Goal: Task Accomplishment & Management: Complete application form

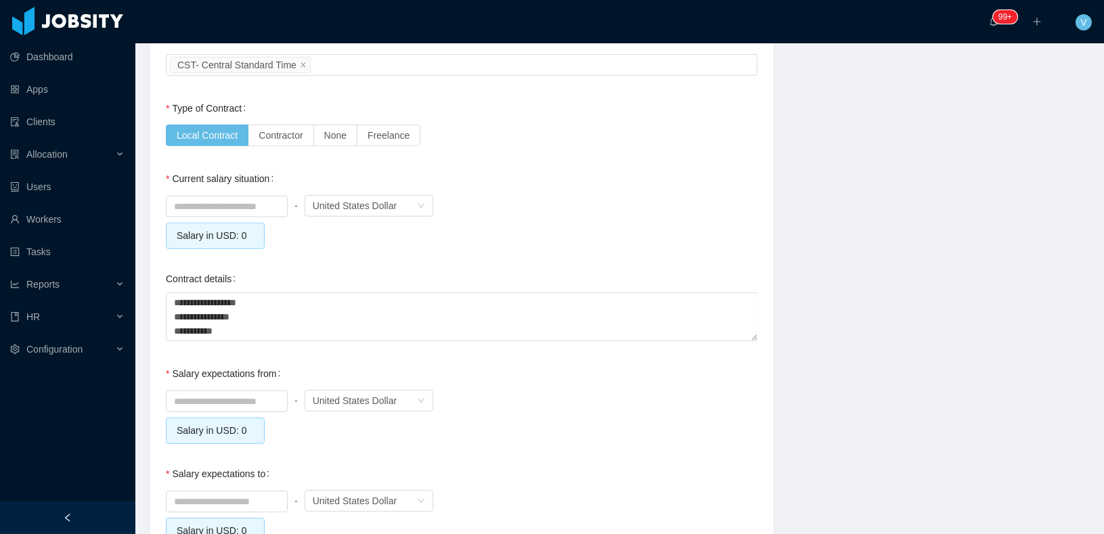
scroll to position [1213, 0]
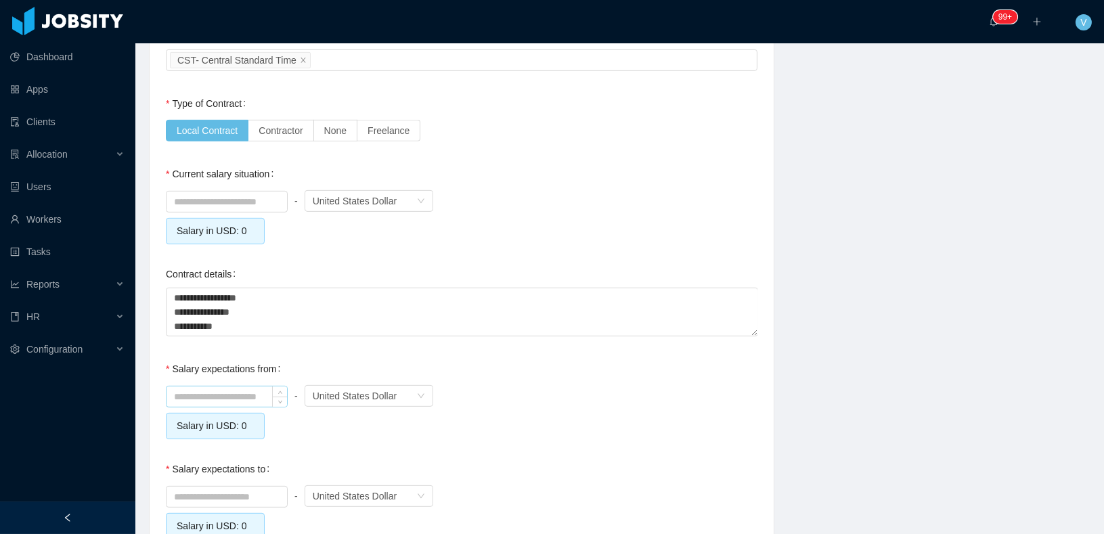
click at [231, 393] on input at bounding box center [227, 397] width 121 height 20
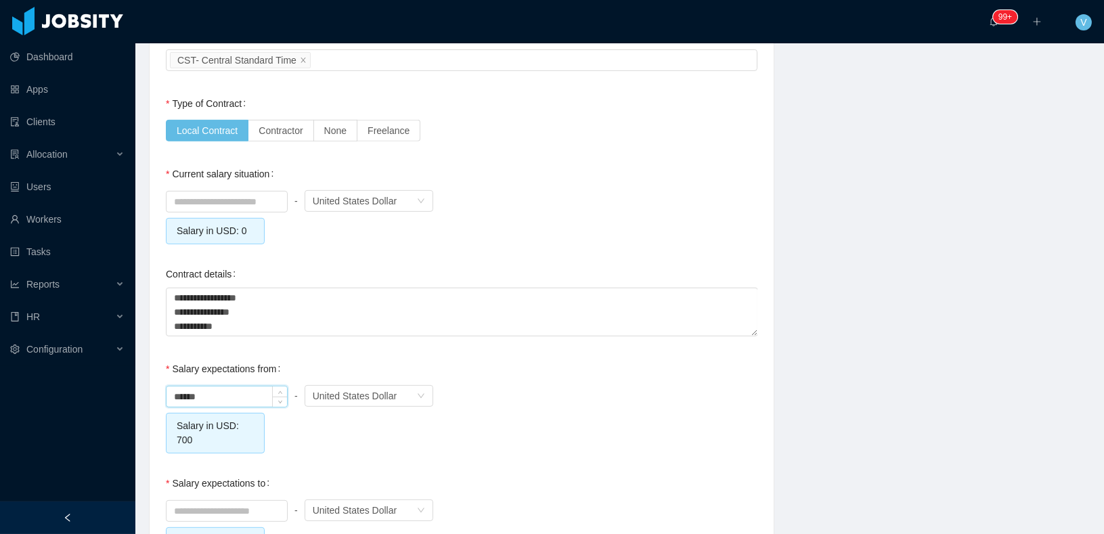
scroll to position [1274, 0]
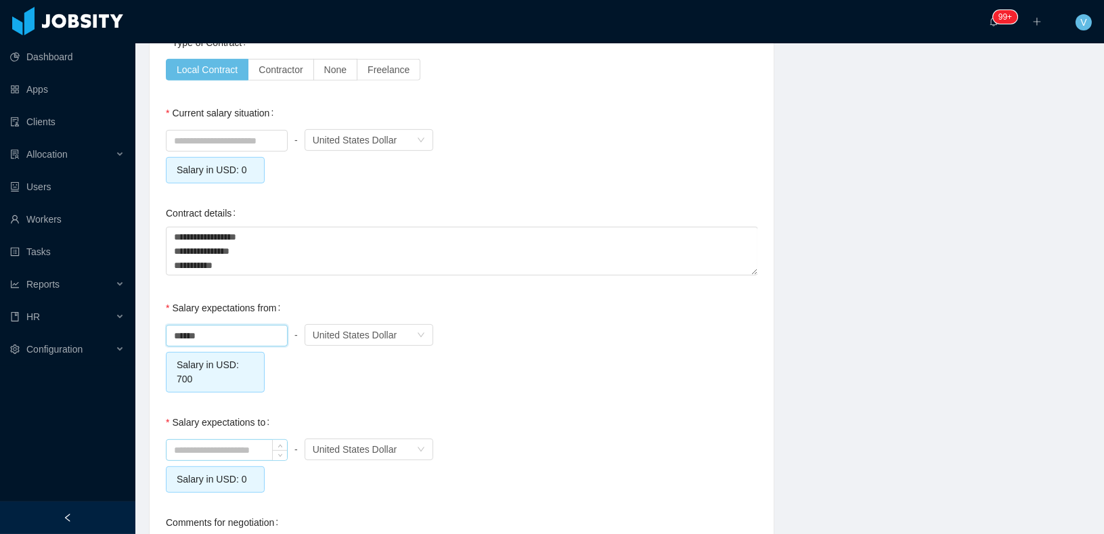
type input "******"
click at [198, 444] on input at bounding box center [227, 450] width 121 height 20
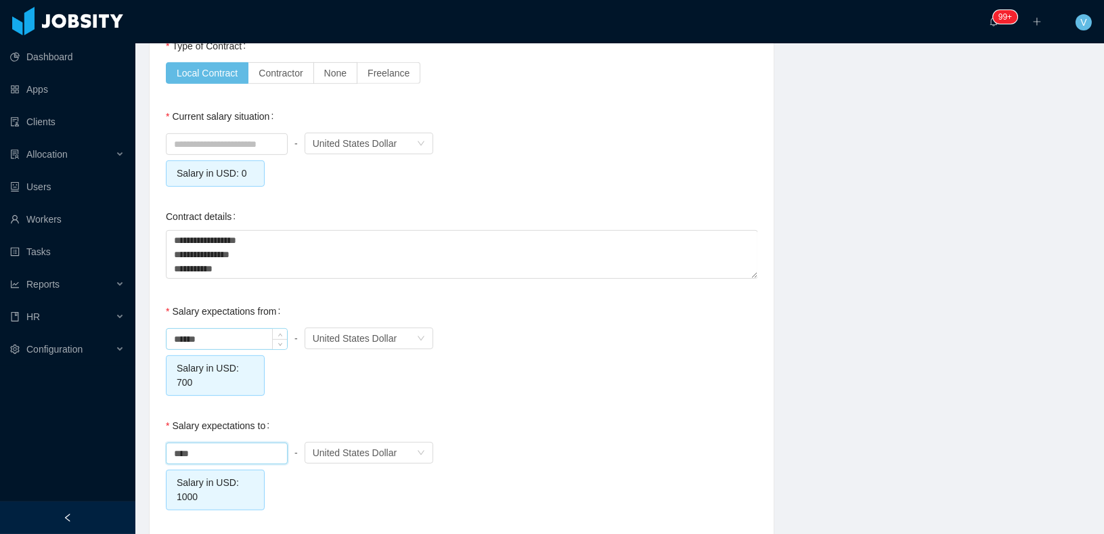
type input "*******"
click at [226, 331] on input "******" at bounding box center [227, 339] width 121 height 20
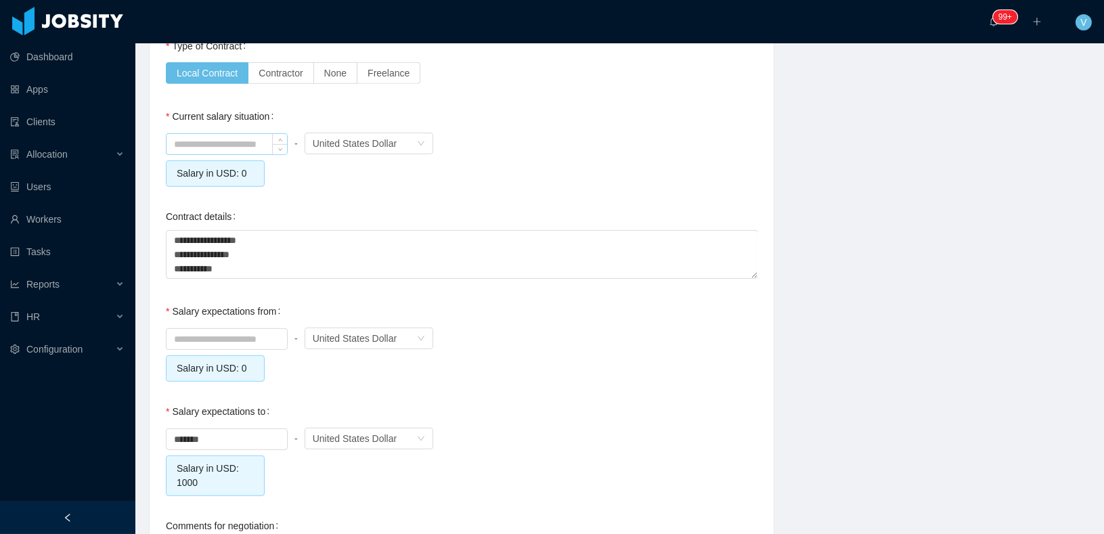
click at [230, 152] on div at bounding box center [227, 144] width 122 height 22
click at [230, 148] on input at bounding box center [227, 144] width 121 height 20
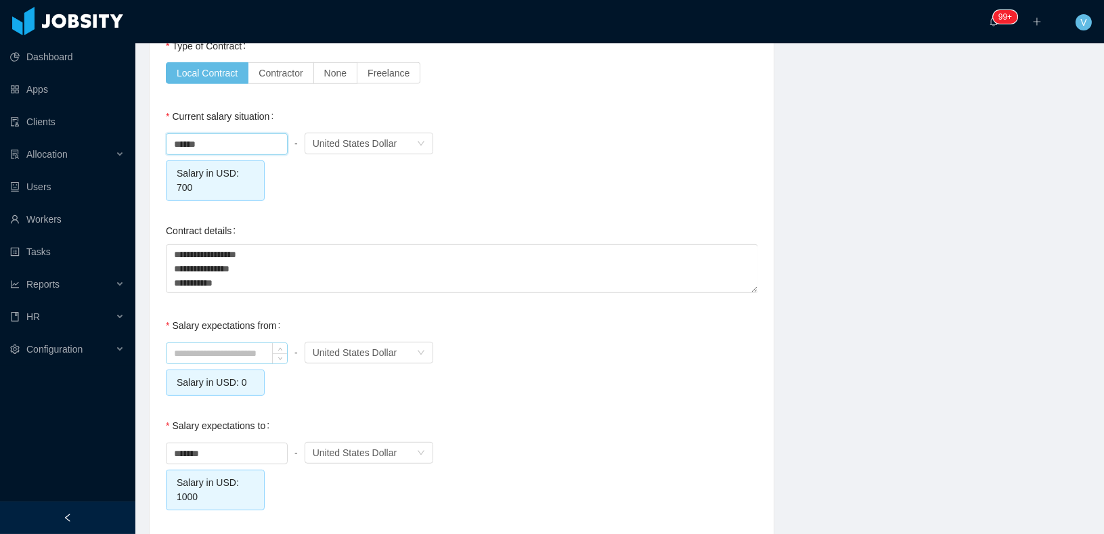
type input "******"
click at [215, 343] on input at bounding box center [227, 353] width 121 height 20
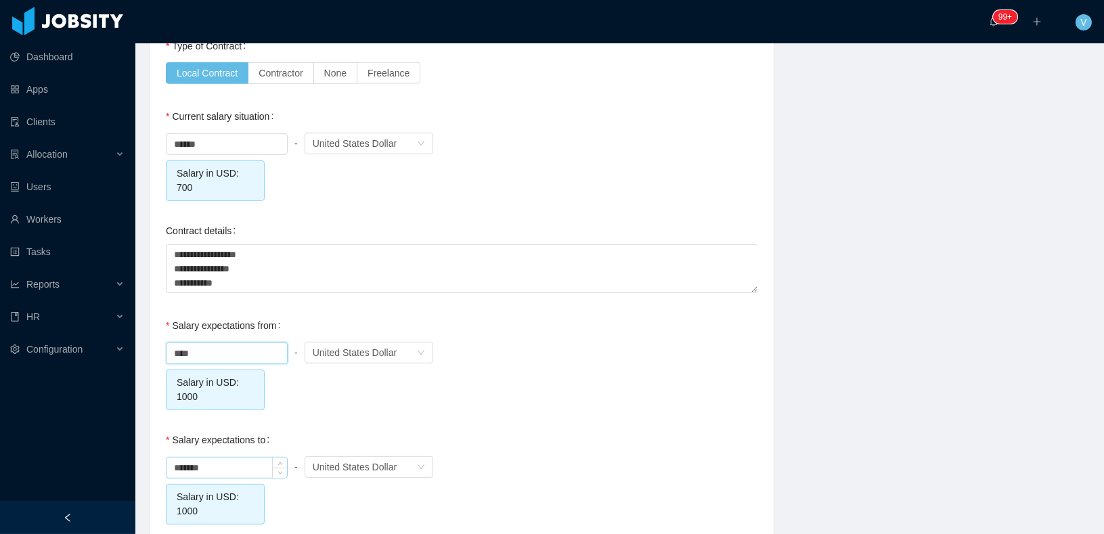
type input "*******"
click at [182, 462] on input "*******" at bounding box center [227, 468] width 121 height 20
type input "*******"
click at [457, 433] on div "Salary expectations to ******* - Currency United States Dollar Salary in USD: 1…" at bounding box center [462, 476] width 592 height 98
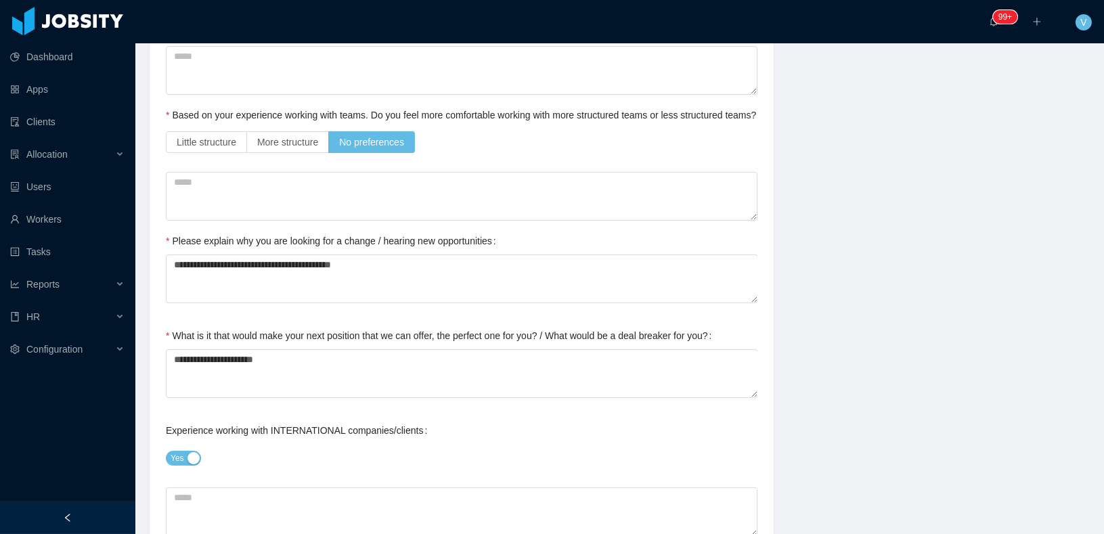
scroll to position [0, 0]
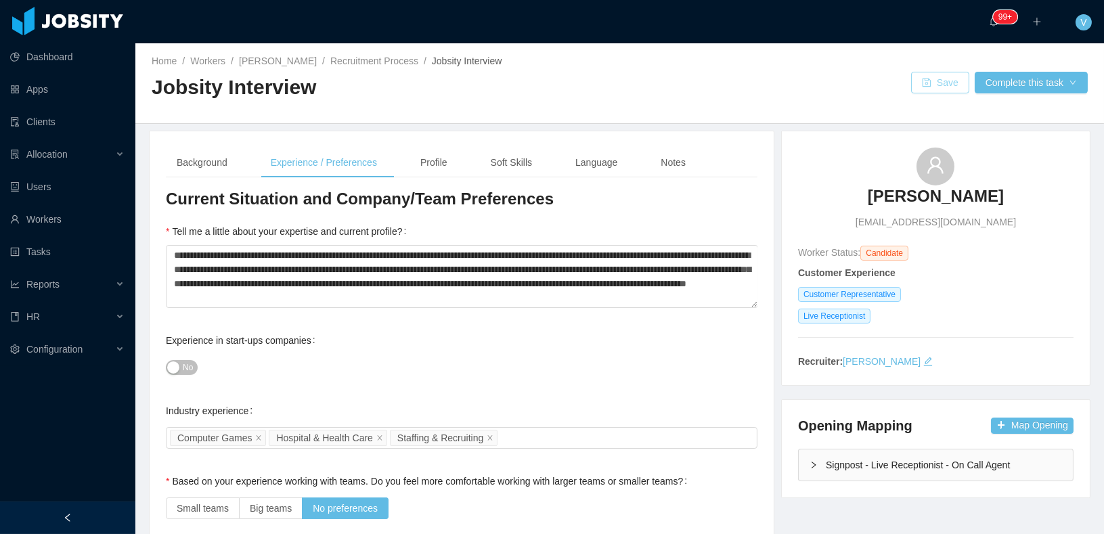
click at [950, 79] on button "Save" at bounding box center [940, 83] width 58 height 22
click at [435, 167] on div "Profile" at bounding box center [434, 163] width 49 height 30
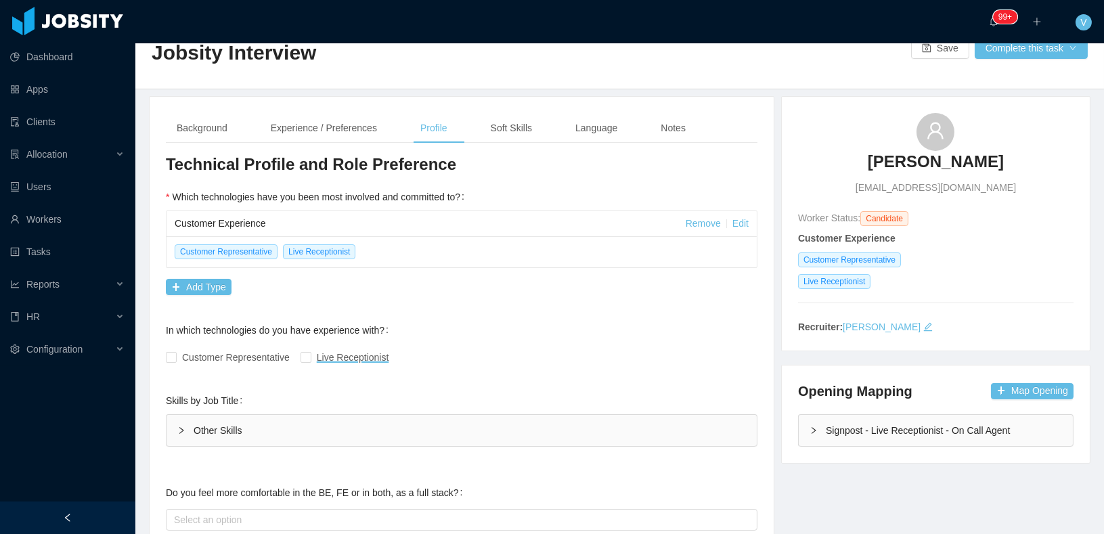
scroll to position [37, 0]
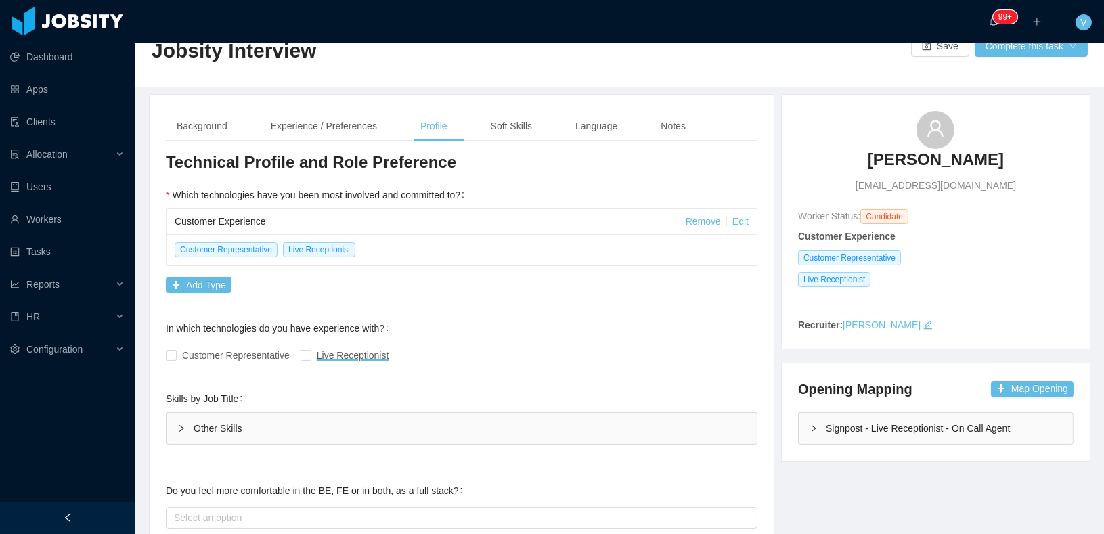
click at [175, 353] on span at bounding box center [171, 355] width 11 height 11
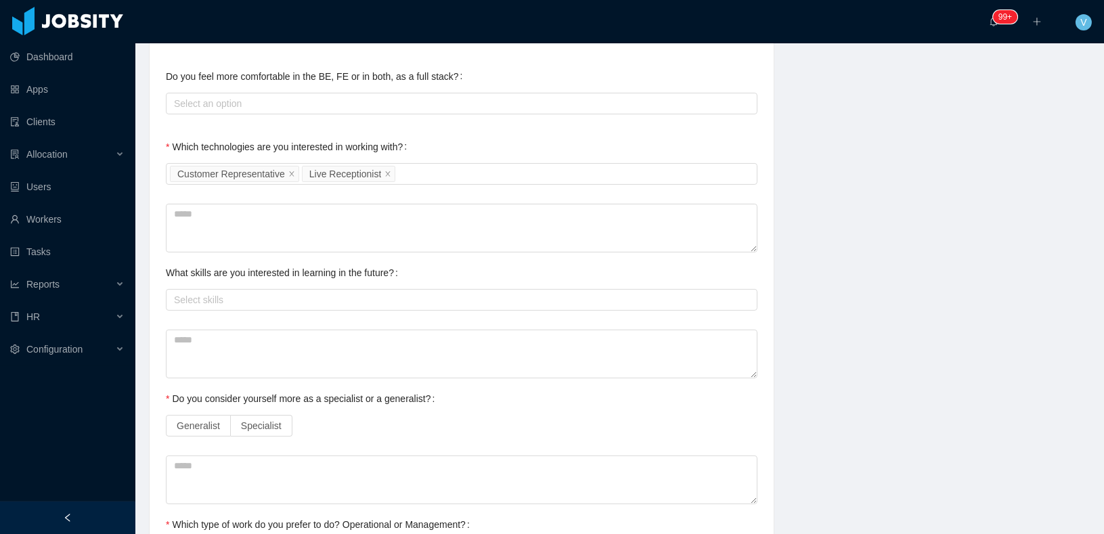
scroll to position [520, 0]
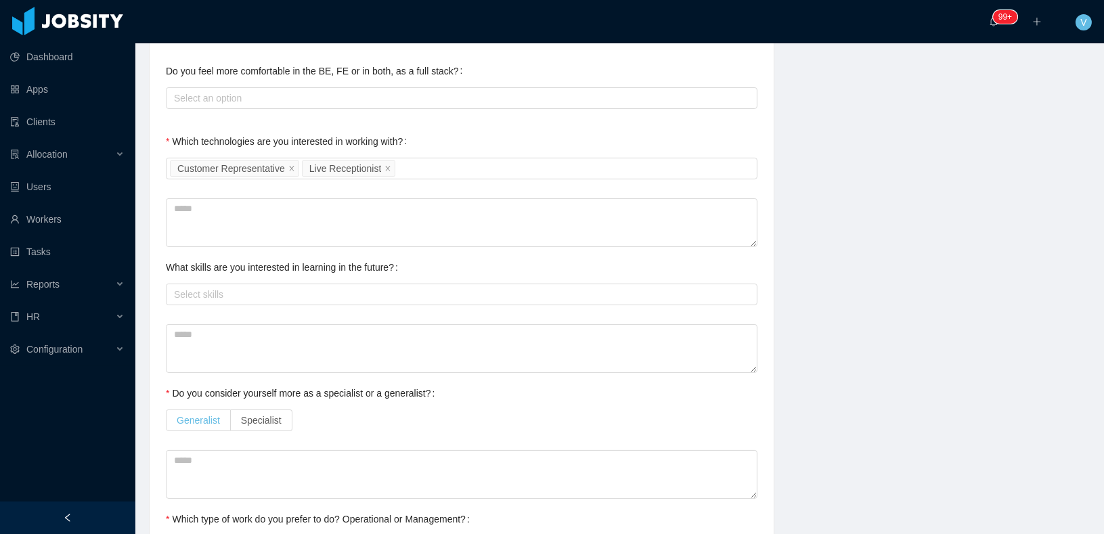
click at [215, 415] on span "Generalist" at bounding box center [198, 420] width 43 height 11
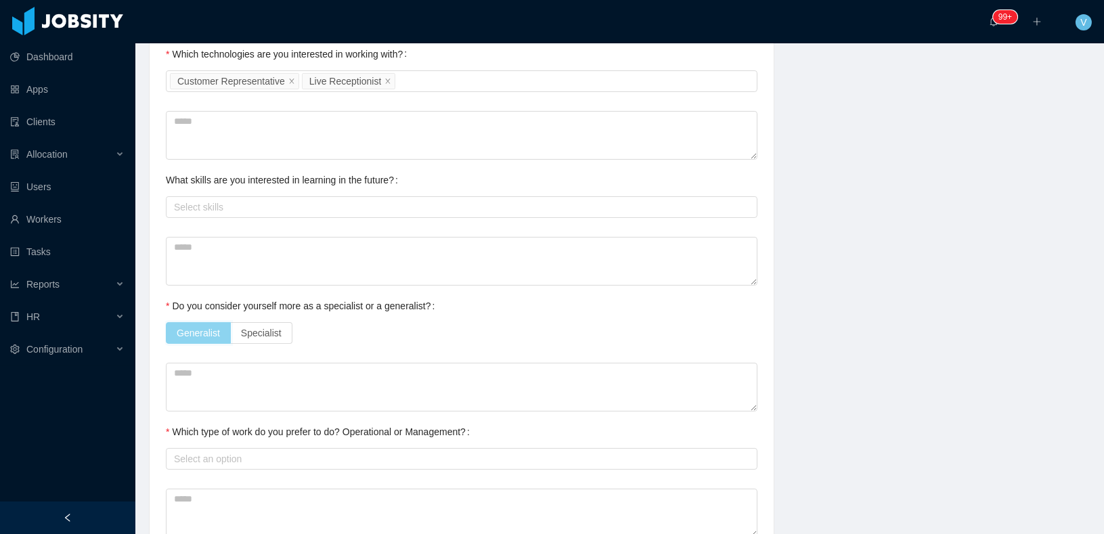
scroll to position [678, 0]
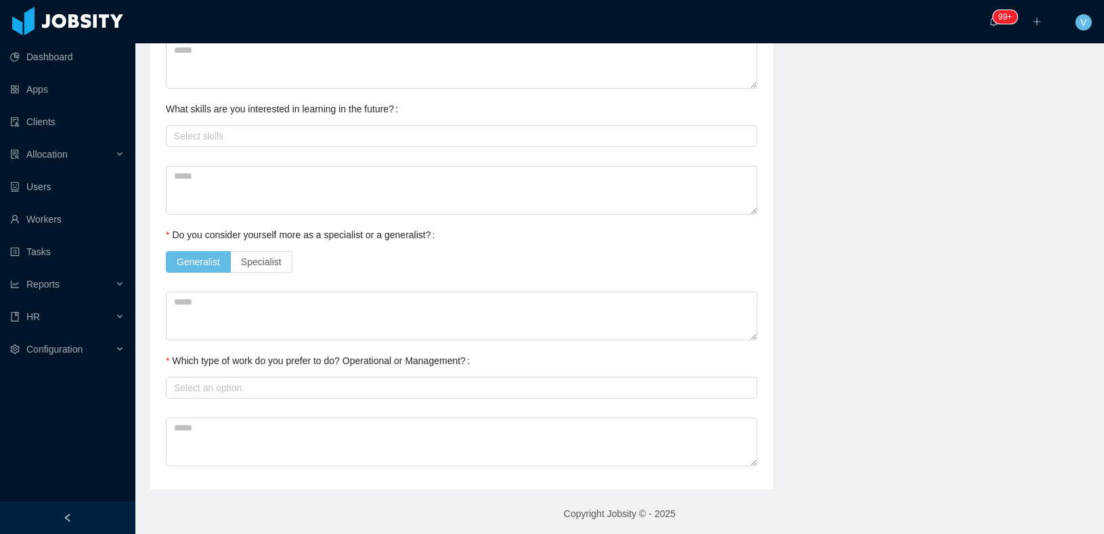
click at [204, 374] on div "Select an option" at bounding box center [462, 387] width 592 height 27
click at [204, 384] on div "Select an option" at bounding box center [458, 388] width 569 height 14
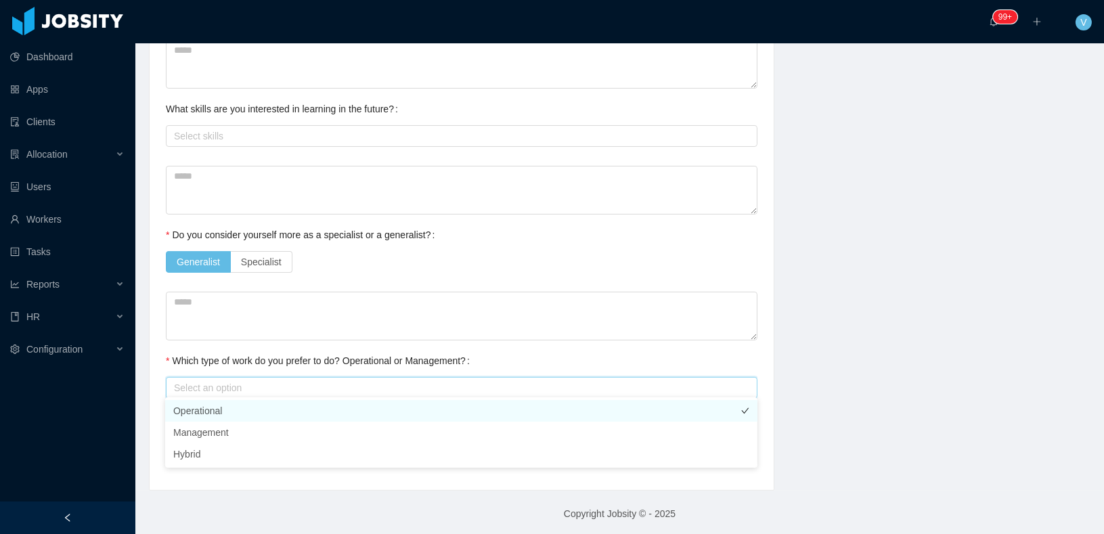
click at [199, 414] on li "Operational" at bounding box center [461, 411] width 592 height 22
click at [421, 307] on textarea at bounding box center [462, 316] width 592 height 49
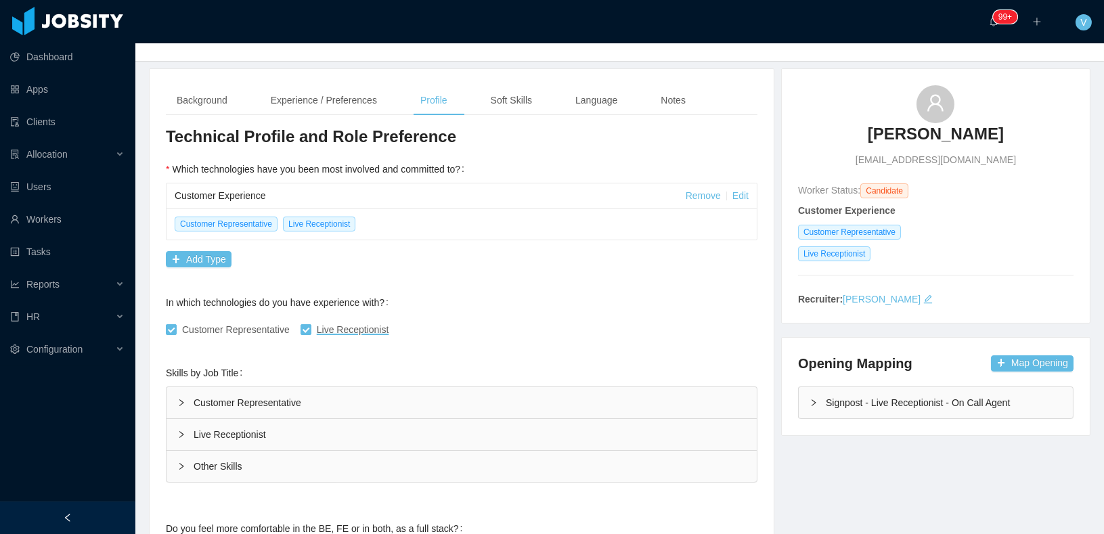
scroll to position [0, 0]
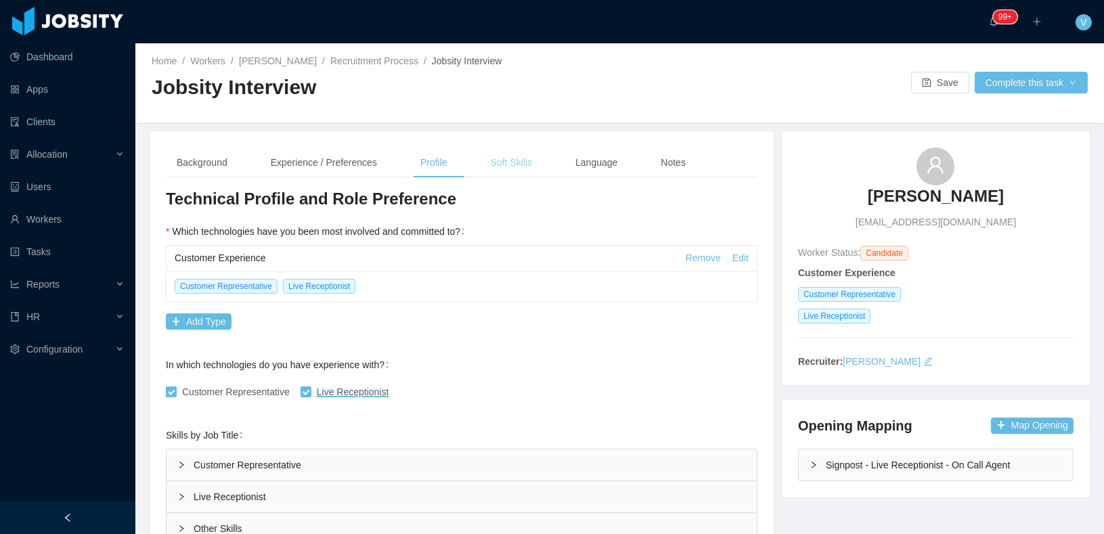
click at [504, 153] on div "Soft Skills" at bounding box center [511, 163] width 63 height 30
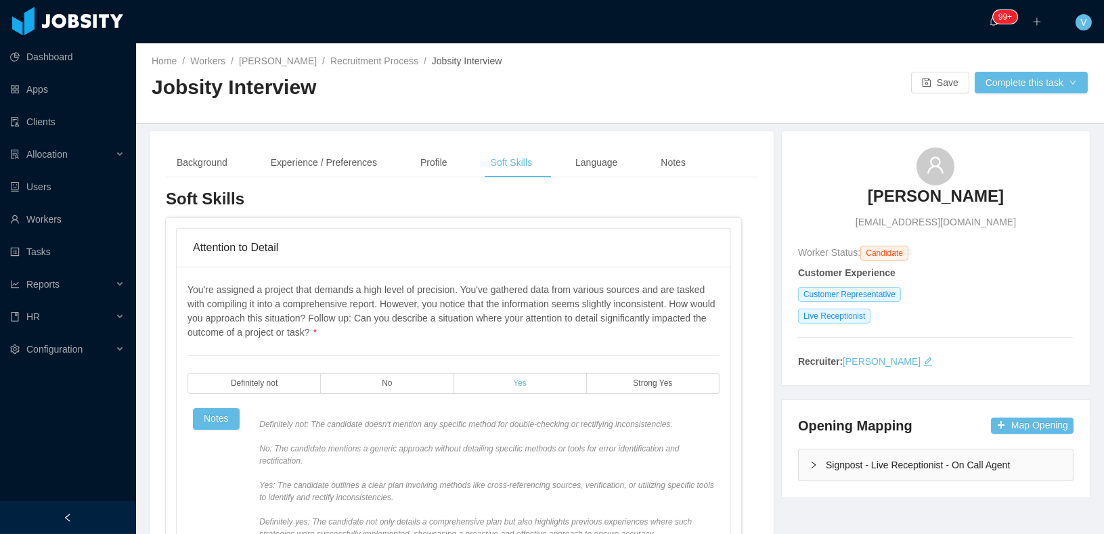
click at [546, 382] on label "Yes" at bounding box center [520, 383] width 133 height 21
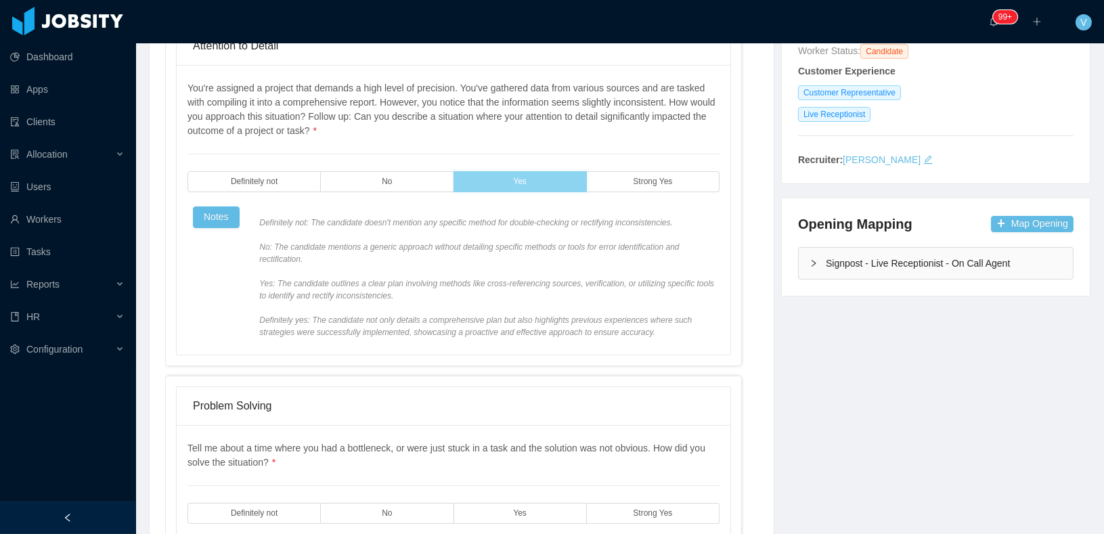
scroll to position [212, 0]
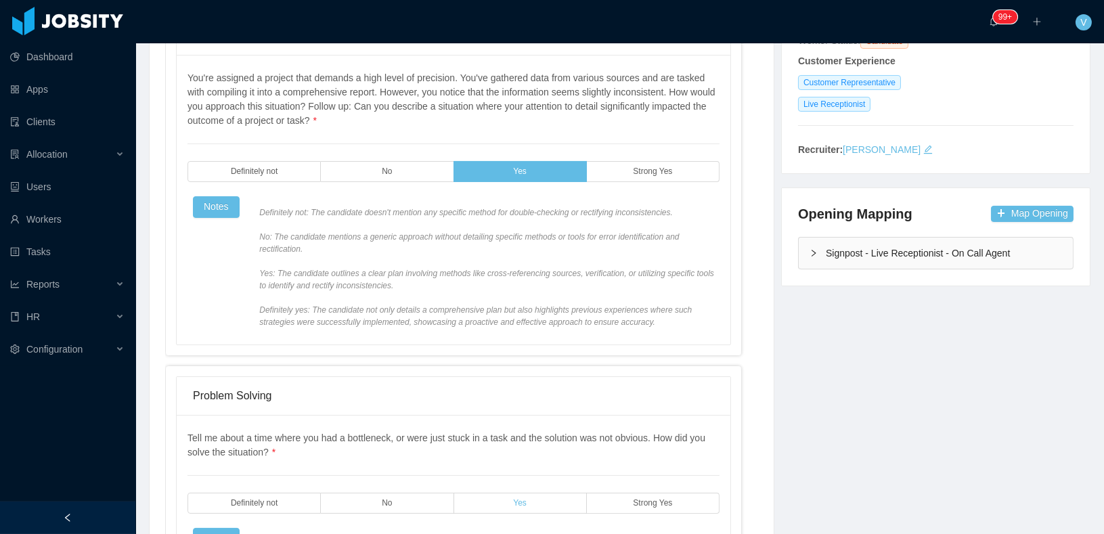
click at [523, 499] on span "Yes" at bounding box center [520, 503] width 14 height 9
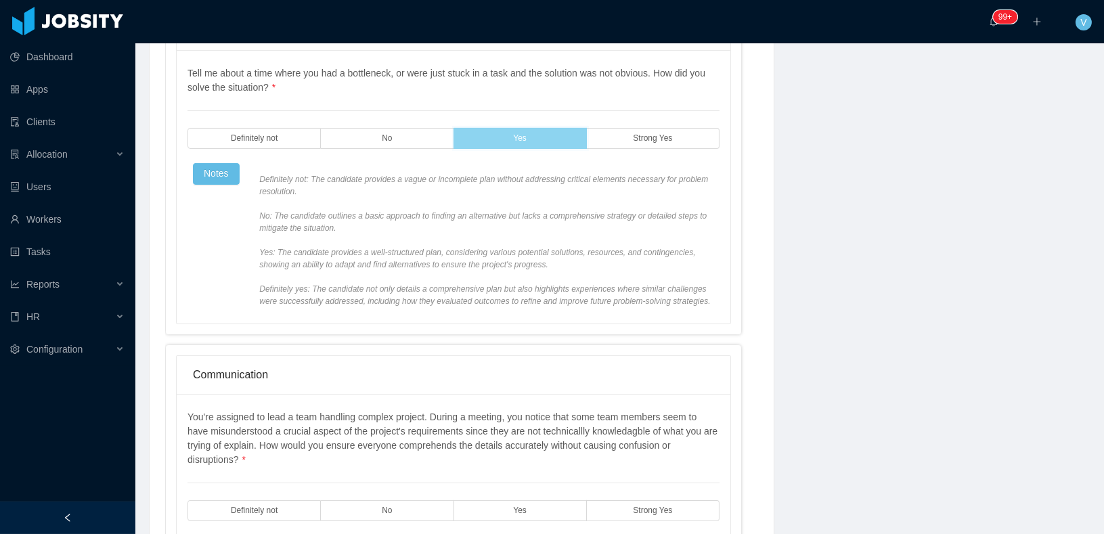
scroll to position [578, 0]
click at [504, 510] on label "Yes" at bounding box center [520, 509] width 133 height 21
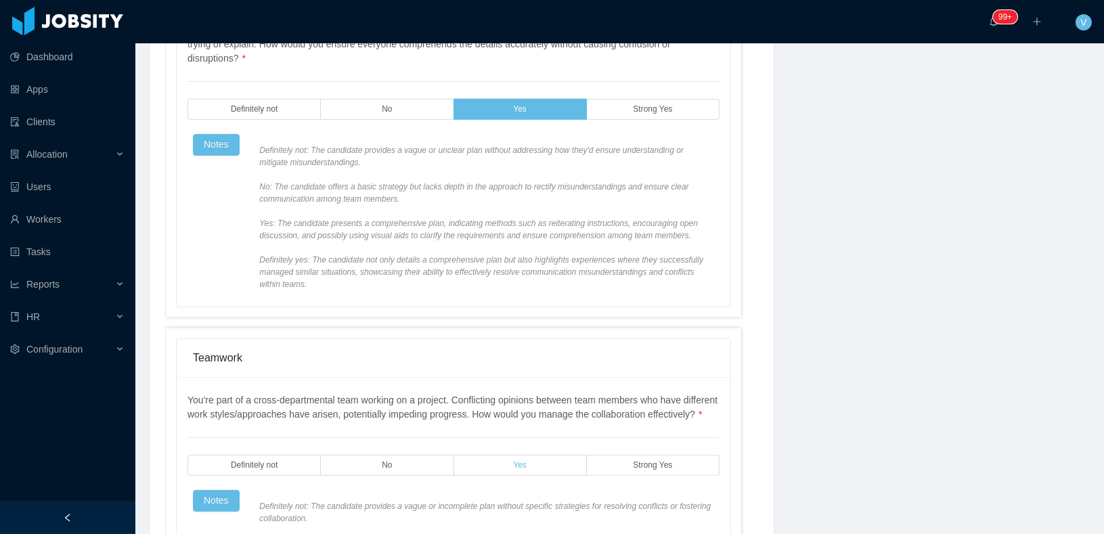
click at [501, 476] on label "Yes" at bounding box center [520, 465] width 133 height 21
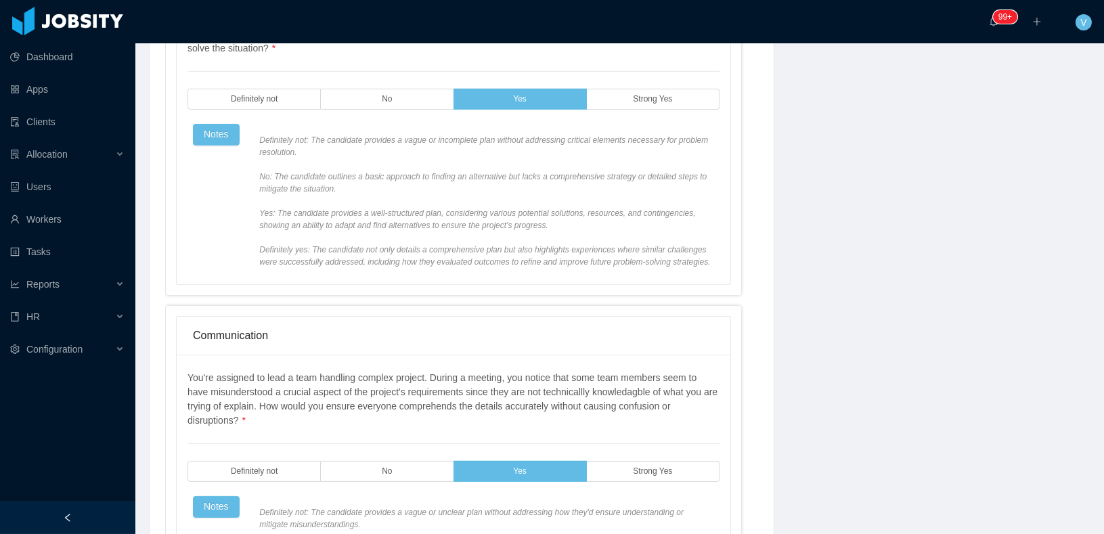
scroll to position [0, 0]
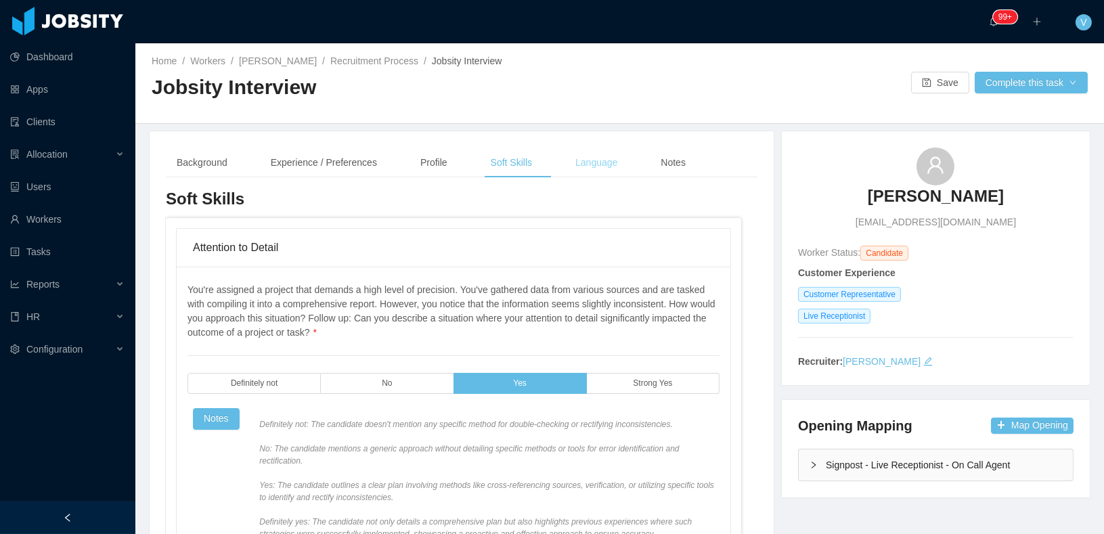
click at [607, 168] on div "Language" at bounding box center [597, 163] width 64 height 30
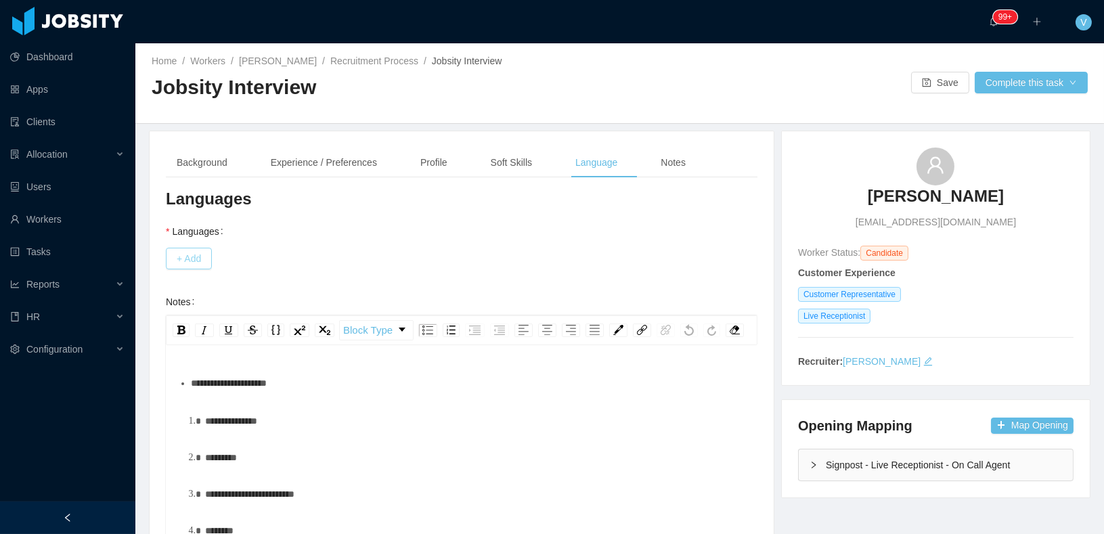
click at [172, 251] on button "+ Add" at bounding box center [189, 259] width 46 height 22
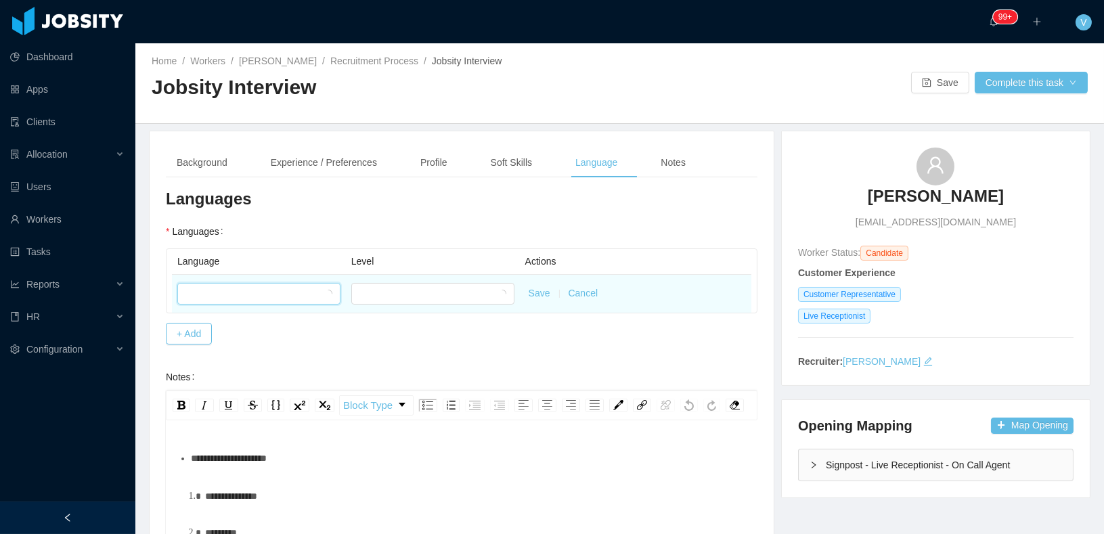
click at [251, 291] on div at bounding box center [255, 294] width 138 height 20
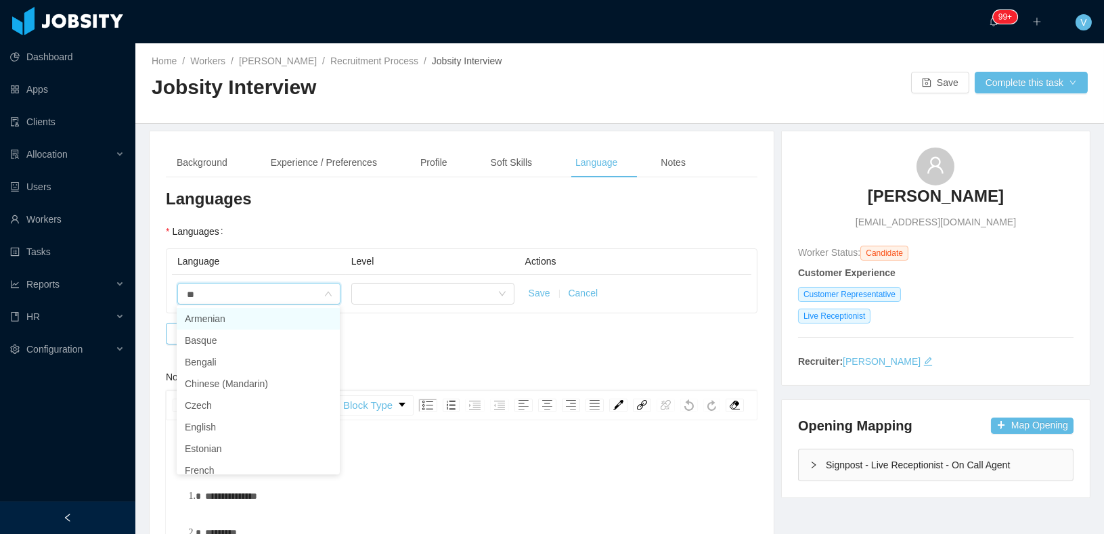
type input "***"
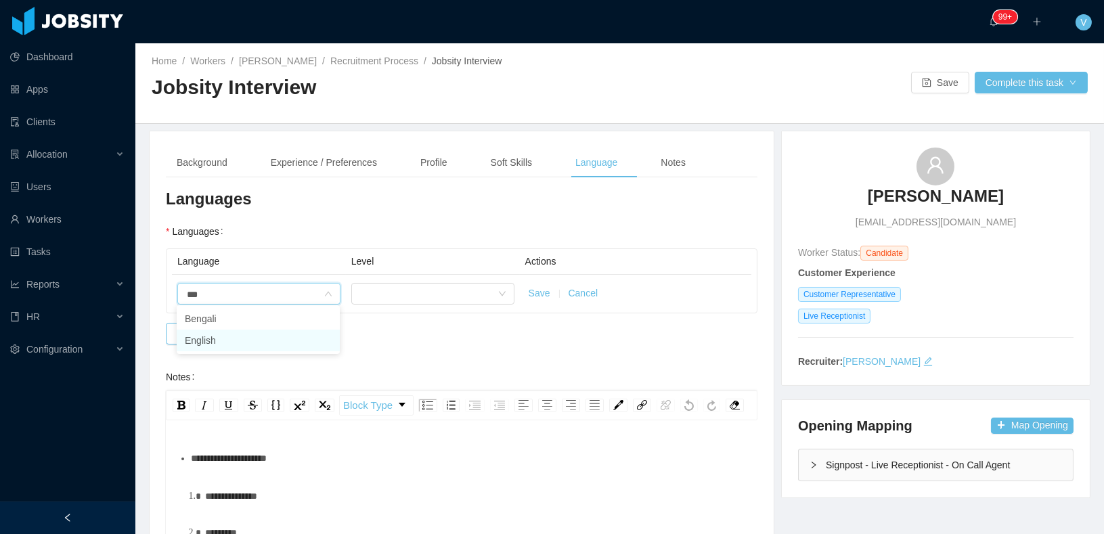
click at [268, 349] on li "English" at bounding box center [258, 341] width 163 height 22
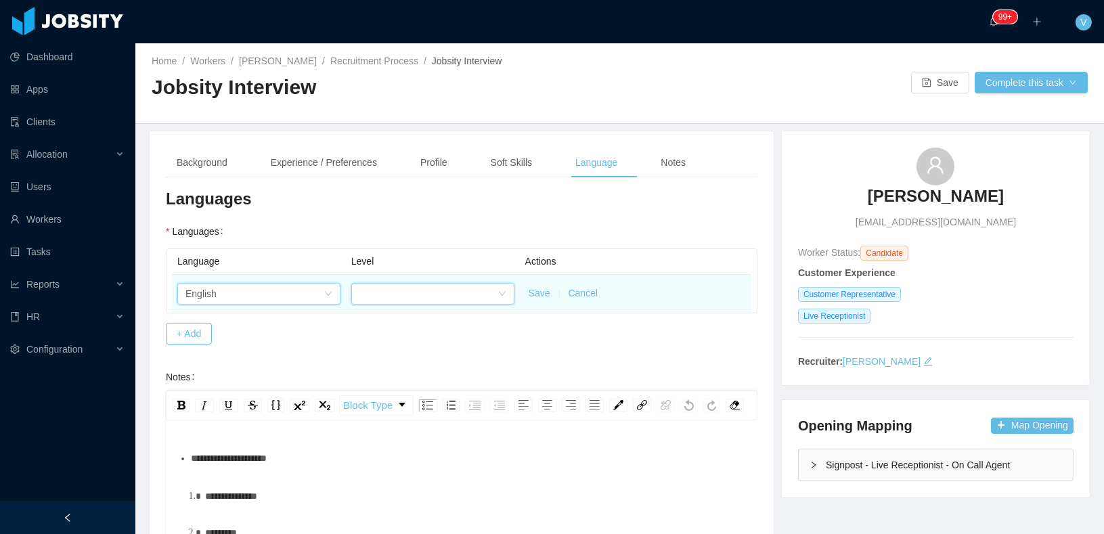
click at [383, 300] on div at bounding box center [429, 294] width 138 height 20
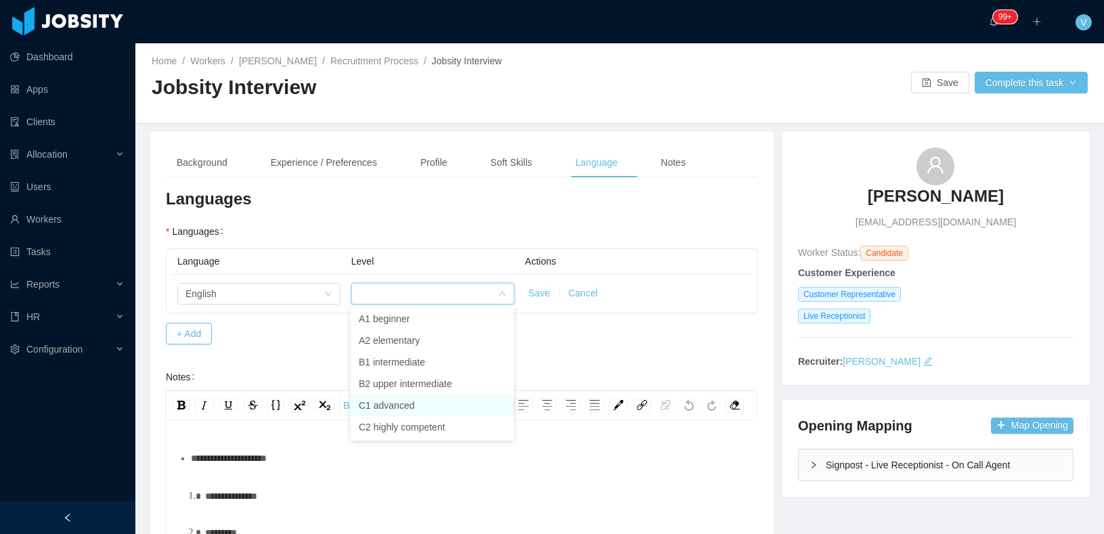
click at [401, 408] on li "C1 advanced" at bounding box center [432, 406] width 163 height 22
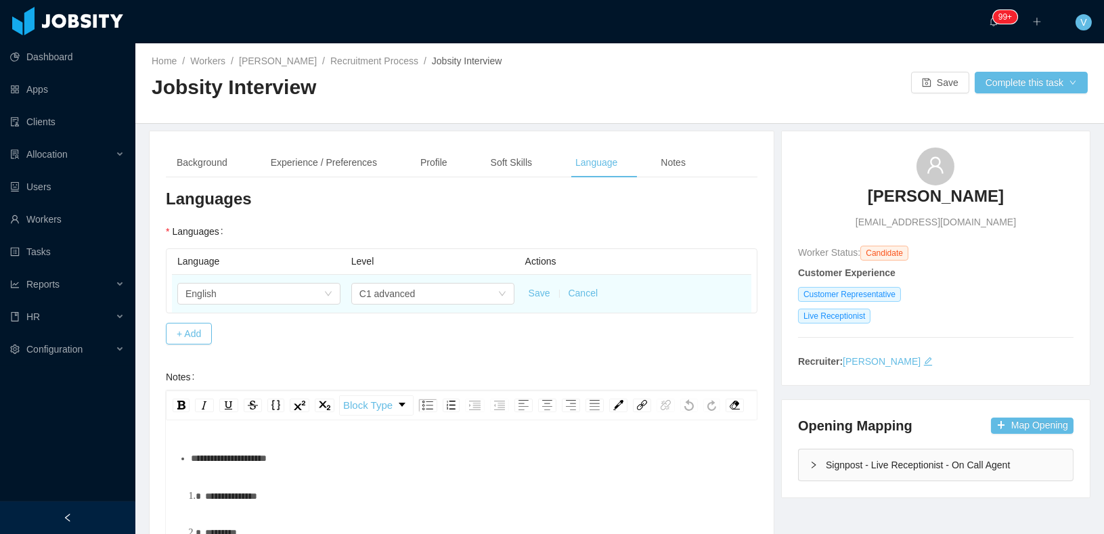
click at [534, 295] on button "Save" at bounding box center [540, 293] width 22 height 14
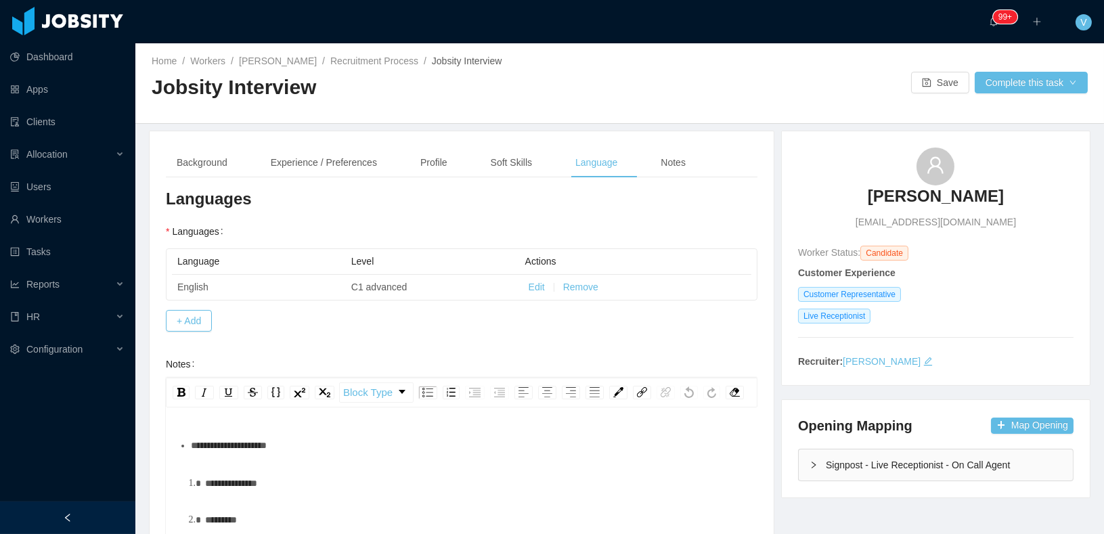
click at [362, 478] on div "**********" at bounding box center [476, 483] width 542 height 27
click at [946, 74] on button "Save" at bounding box center [940, 83] width 58 height 22
click at [696, 164] on div "Notes" at bounding box center [673, 163] width 47 height 30
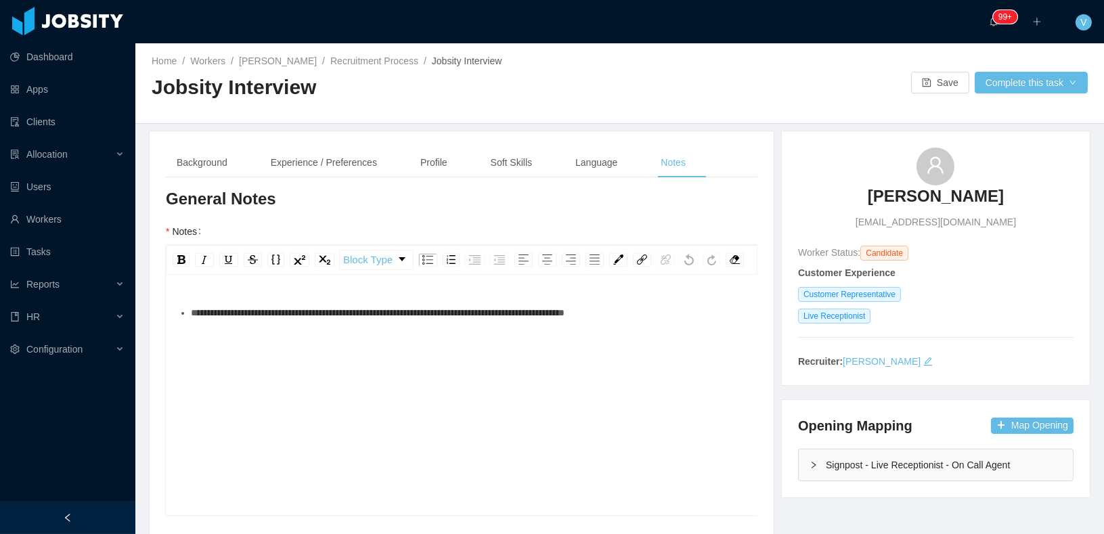
click at [387, 308] on span "**********" at bounding box center [378, 312] width 374 height 9
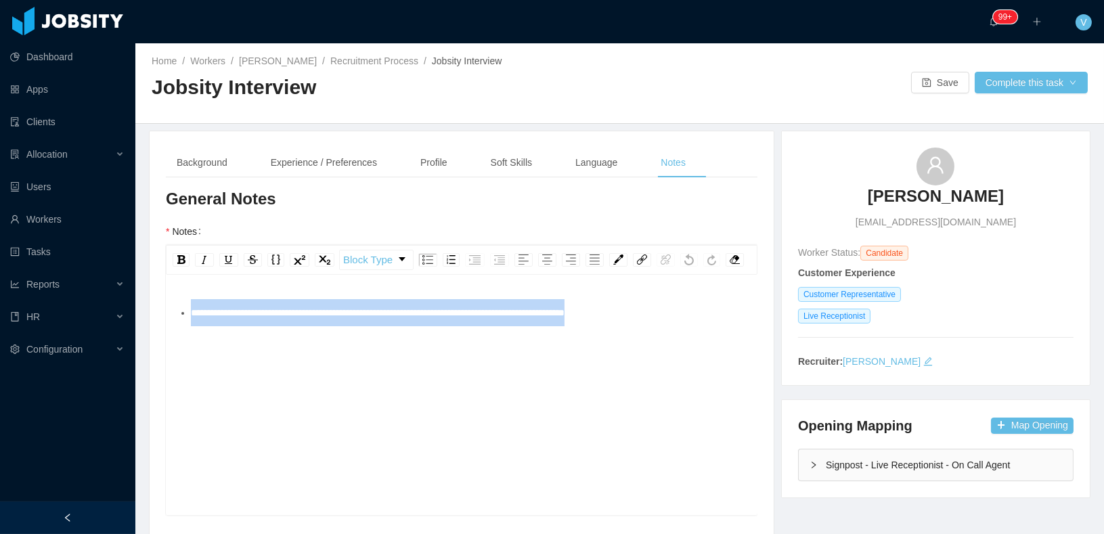
click at [387, 308] on span "**********" at bounding box center [378, 312] width 374 height 9
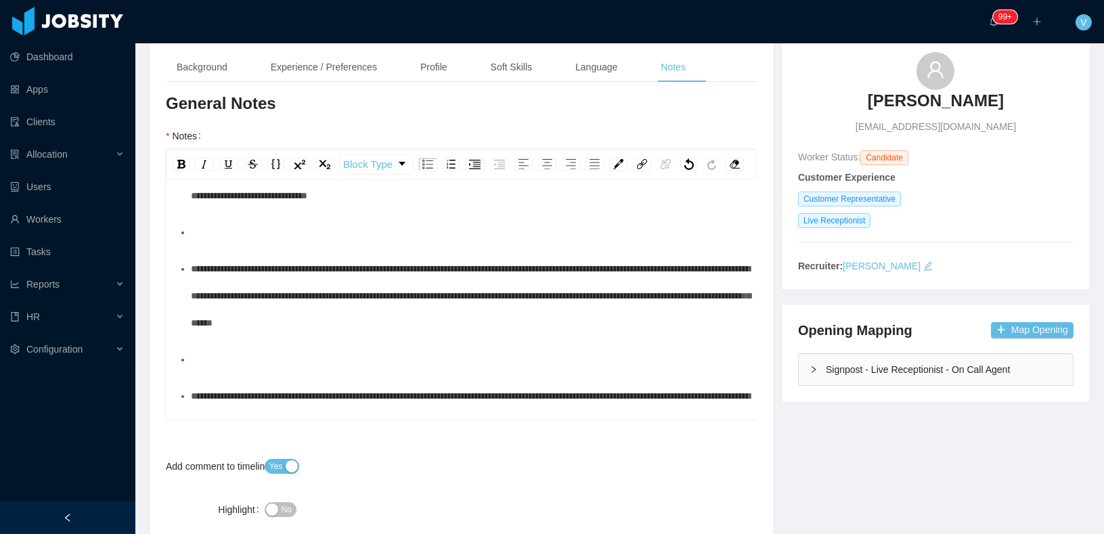
scroll to position [352, 0]
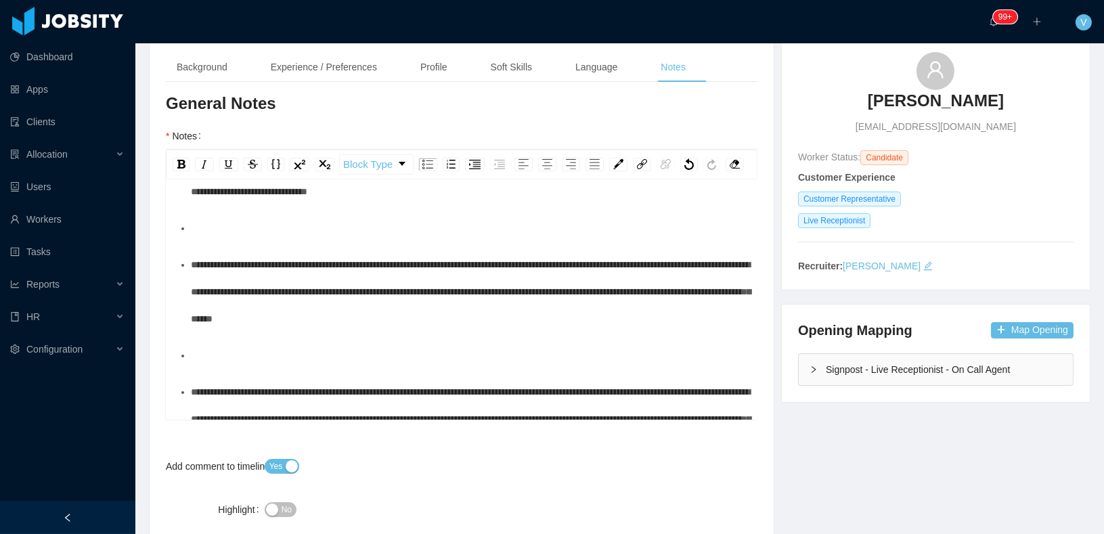
click at [220, 242] on div "rdw-editor" at bounding box center [469, 228] width 557 height 27
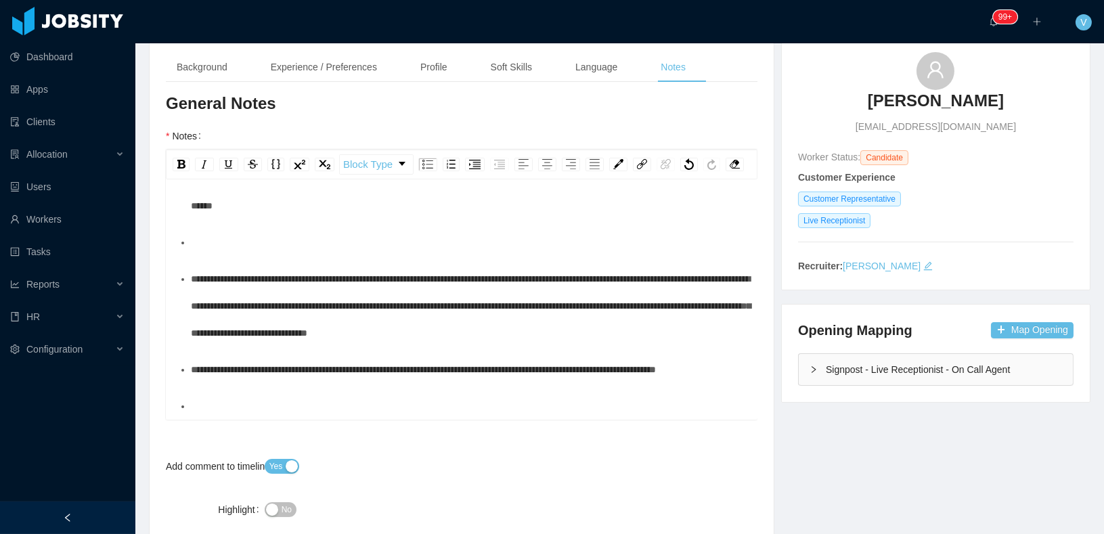
scroll to position [503, 0]
click at [197, 256] on div "rdw-editor" at bounding box center [469, 242] width 557 height 27
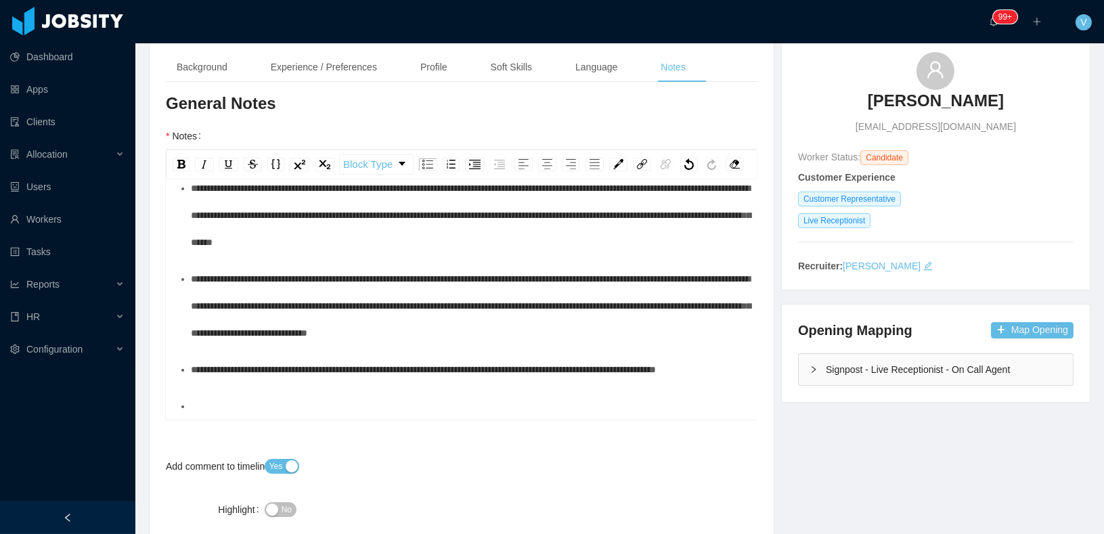
scroll to position [527, 0]
click at [204, 397] on div "rdw-editor" at bounding box center [469, 406] width 557 height 27
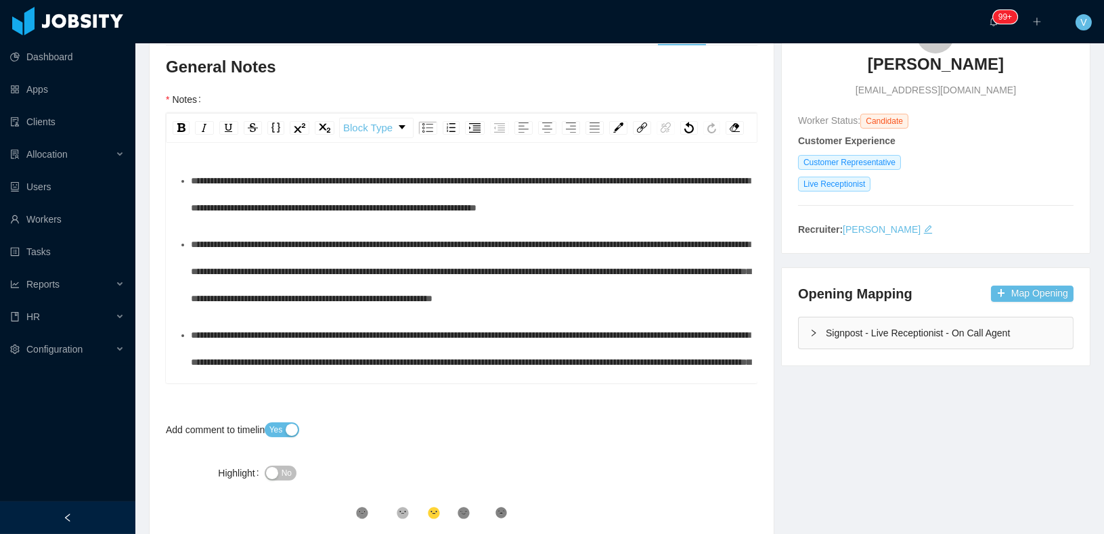
scroll to position [0, 0]
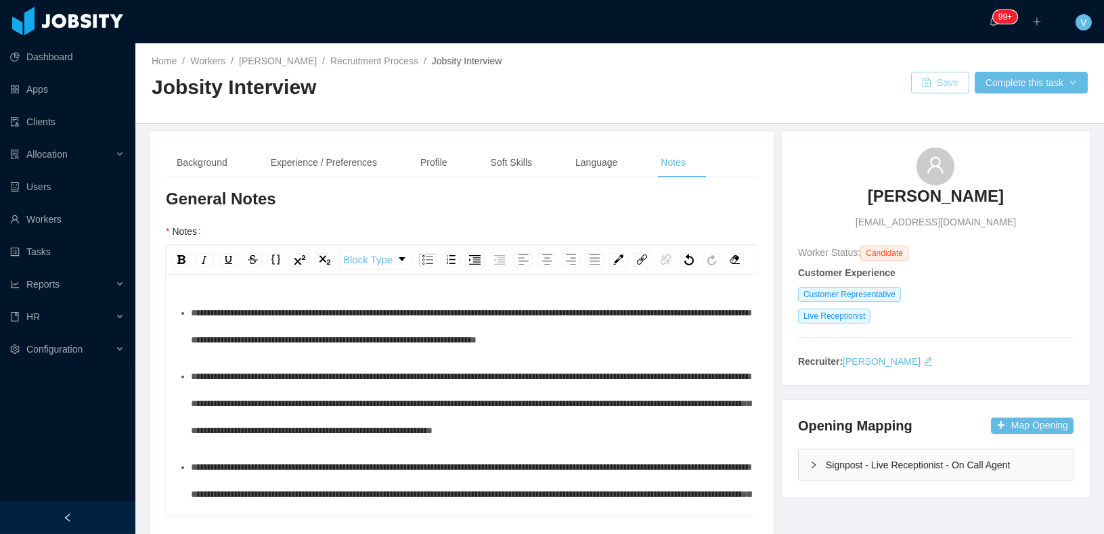
click at [948, 84] on button "Save" at bounding box center [940, 83] width 58 height 22
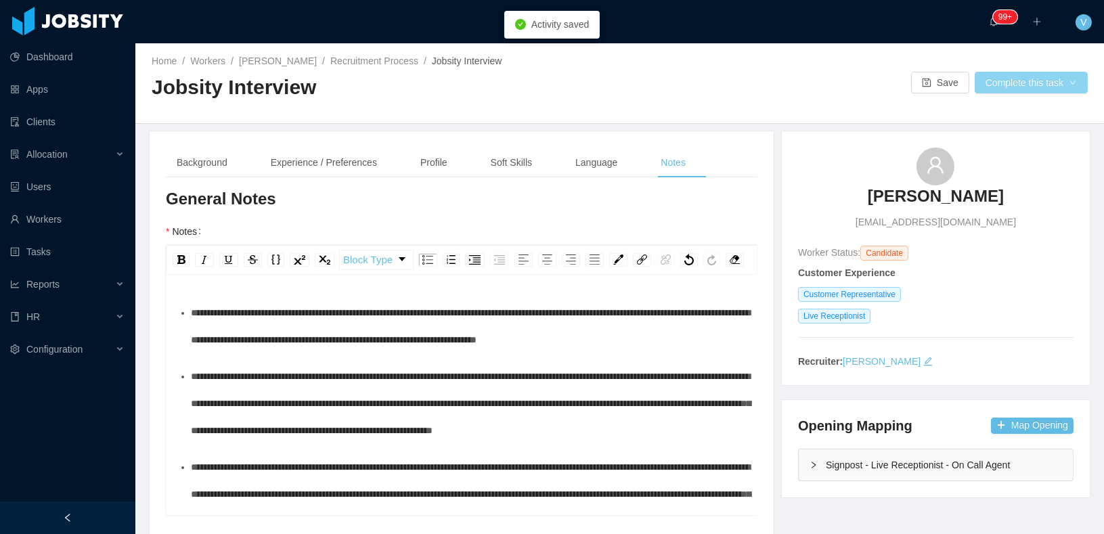
click at [999, 87] on button "Complete this task" at bounding box center [1031, 83] width 113 height 22
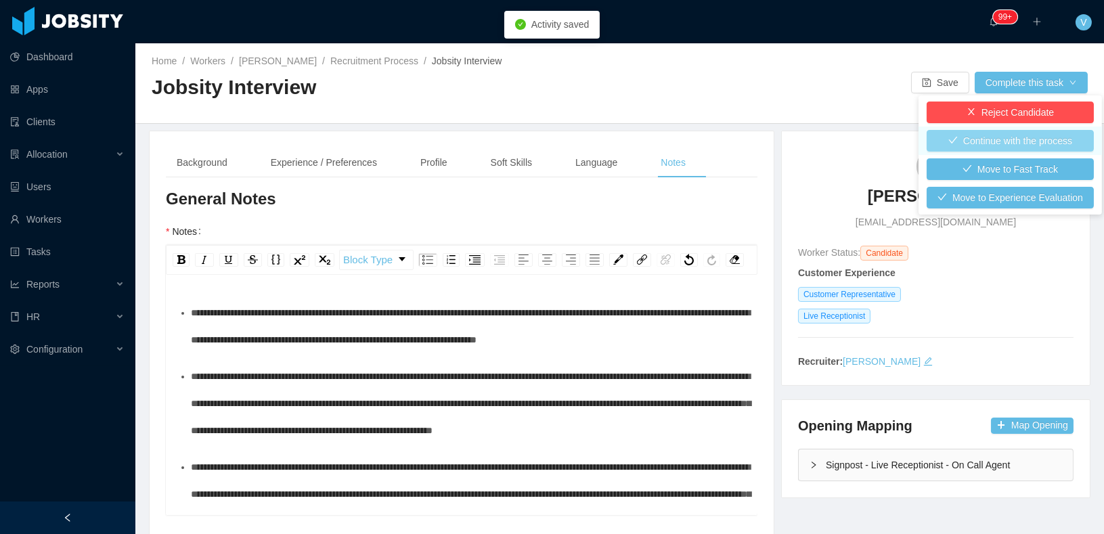
click at [985, 139] on button "Continue with the process" at bounding box center [1010, 141] width 167 height 22
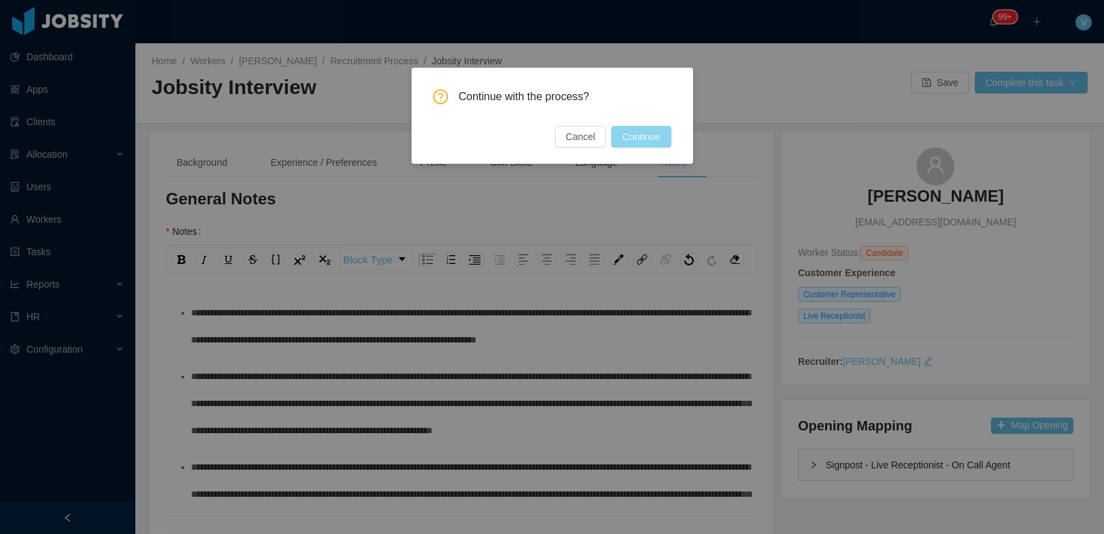
click at [651, 140] on button "Continue" at bounding box center [641, 137] width 60 height 22
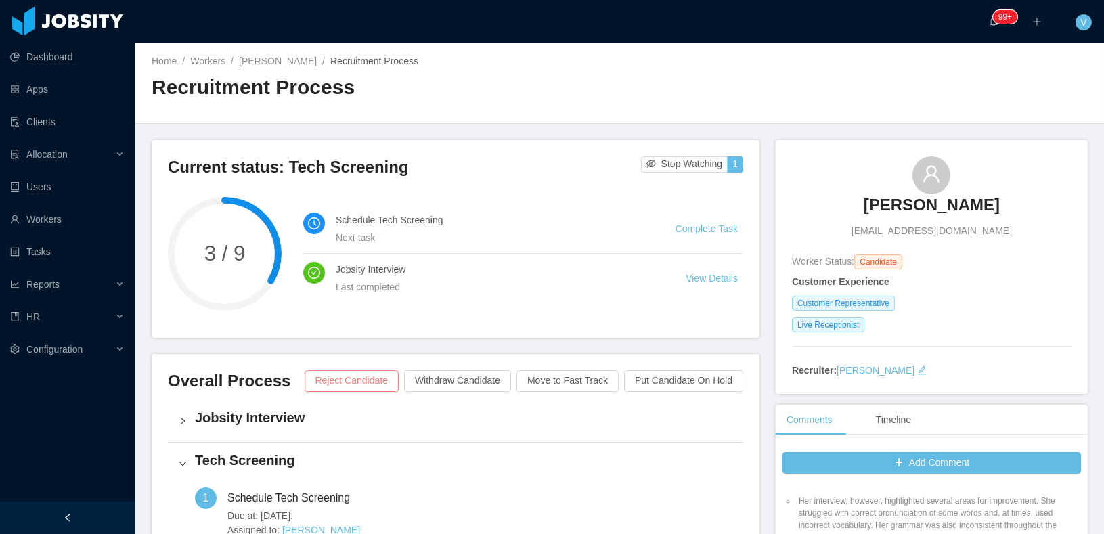
click at [364, 372] on button "Reject Candidate" at bounding box center [352, 381] width 94 height 22
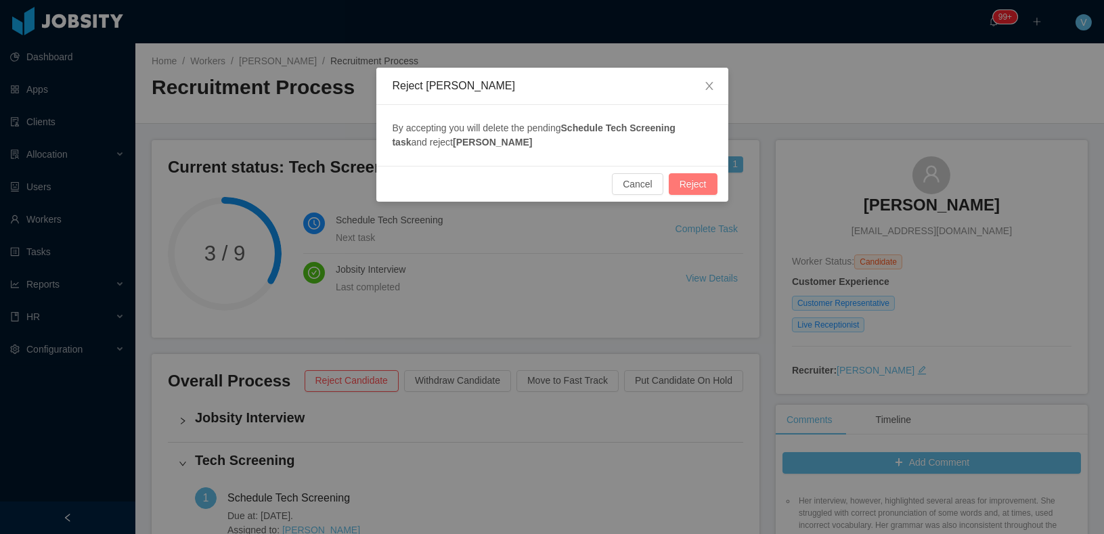
click at [681, 187] on button "Reject" at bounding box center [693, 184] width 49 height 22
